Goal: Transaction & Acquisition: Purchase product/service

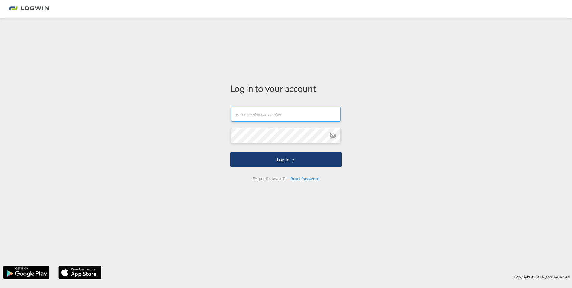
type input "[EMAIL_ADDRESS][PERSON_NAME][DOMAIN_NAME]"
click at [304, 158] on button "Log In" at bounding box center [285, 159] width 111 height 15
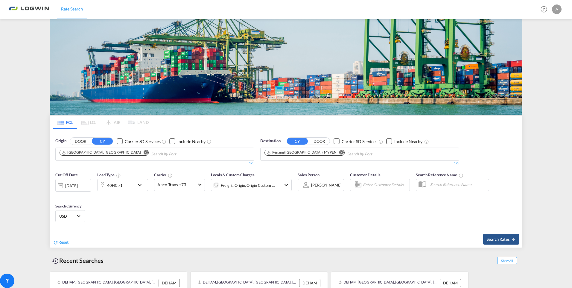
click at [134, 185] on div "40HC x1" at bounding box center [116, 185] width 37 height 12
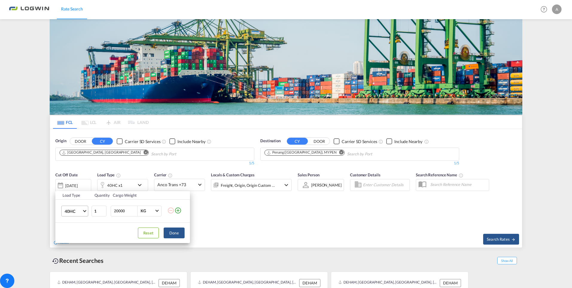
click at [86, 211] on span "Choose: \a40HC" at bounding box center [84, 209] width 3 height 3
click at [79, 179] on md-option "20GP" at bounding box center [80, 182] width 41 height 14
drag, startPoint x: 130, startPoint y: 213, endPoint x: 108, endPoint y: 208, distance: 22.4
click at [108, 208] on tr "20GP 1 20000 KG KG" at bounding box center [122, 210] width 135 height 23
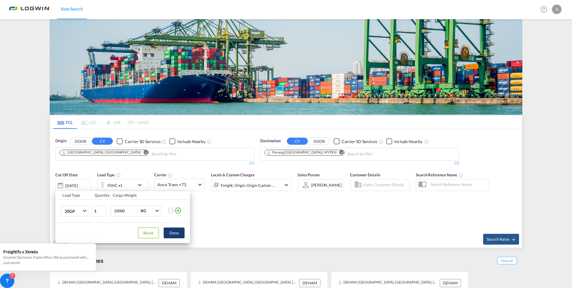
type input "10000"
click at [173, 232] on button "Done" at bounding box center [174, 232] width 21 height 11
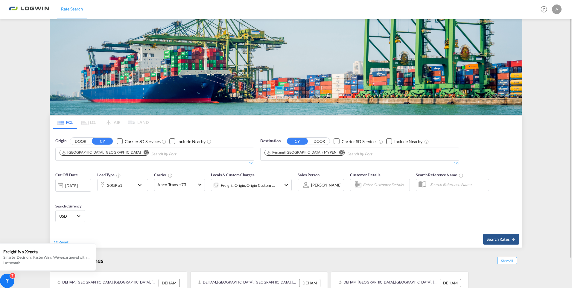
click at [339, 153] on md-icon "Remove" at bounding box center [341, 152] width 4 height 4
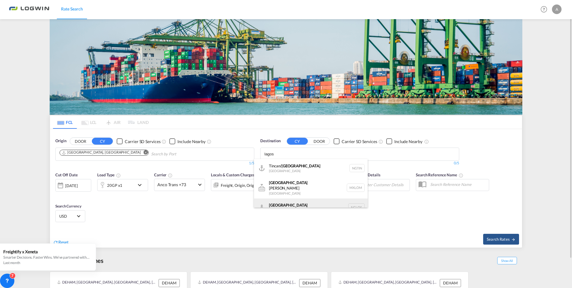
type input "lagos"
click at [303, 200] on div "[GEOGRAPHIC_DATA] [GEOGRAPHIC_DATA] [GEOGRAPHIC_DATA]" at bounding box center [311, 207] width 114 height 18
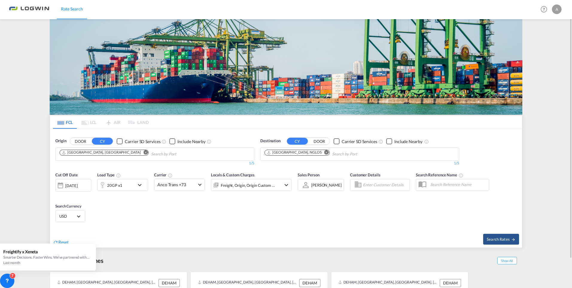
click at [69, 220] on md-select-value "USD" at bounding box center [70, 216] width 23 height 8
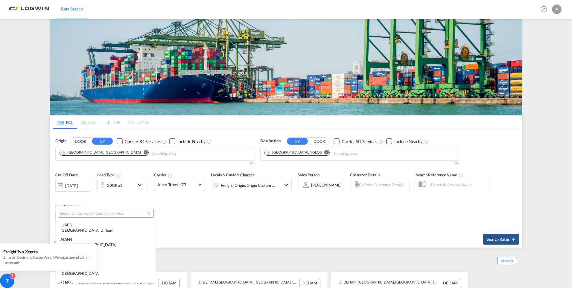
scroll to position [2065, 0]
click at [68, 214] on input "search" at bounding box center [104, 213] width 88 height 5
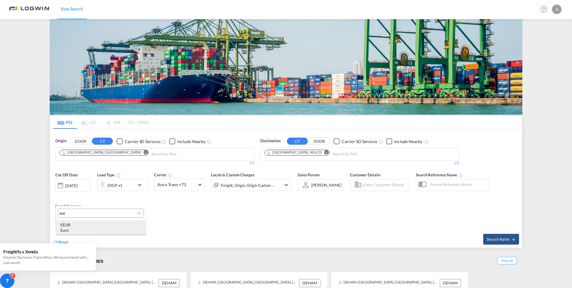
type input "eur"
click at [67, 227] on div "€ EUR Euro" at bounding box center [100, 227] width 81 height 11
click at [498, 238] on span "Search Rates" at bounding box center [501, 239] width 29 height 5
type input "DEHAM to NGLOS / [DATE]"
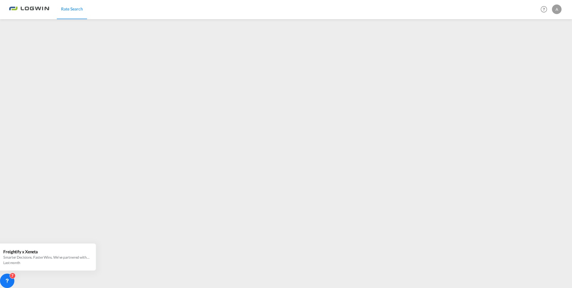
click at [555, 10] on div "A" at bounding box center [557, 9] width 10 height 10
click at [540, 44] on button "Logout" at bounding box center [549, 46] width 39 height 12
